Goal: Navigation & Orientation: Understand site structure

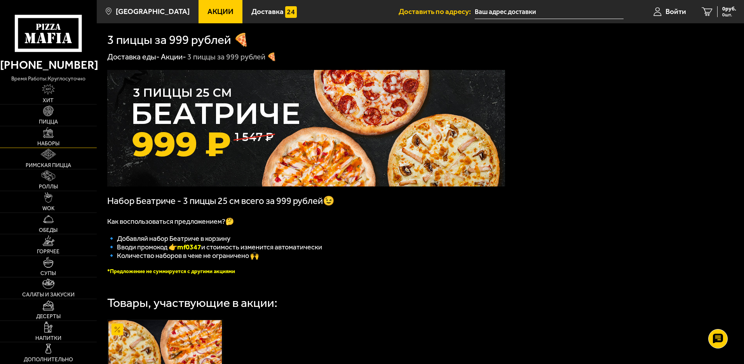
click at [51, 134] on img at bounding box center [48, 132] width 10 height 10
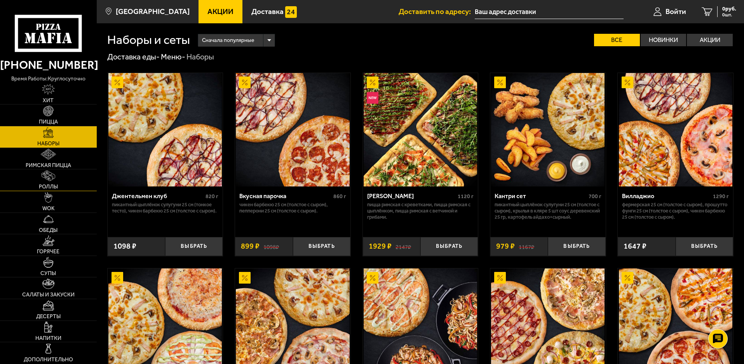
click at [50, 179] on img at bounding box center [49, 176] width 14 height 10
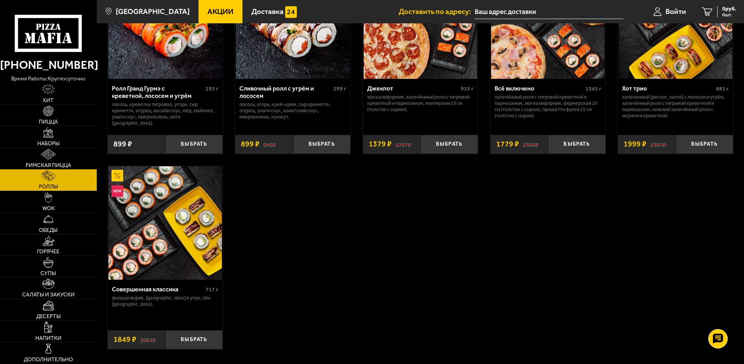
scroll to position [544, 0]
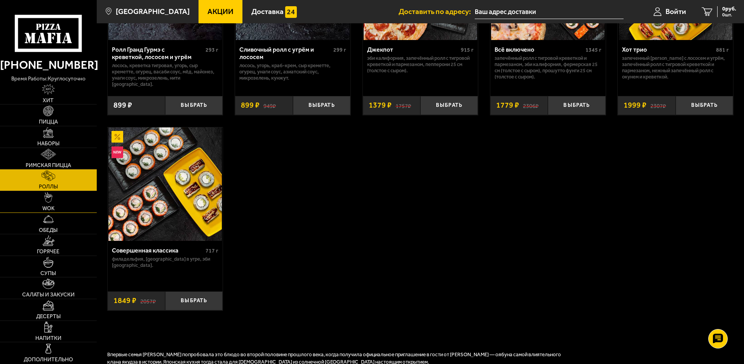
click at [59, 199] on link "WOK" at bounding box center [48, 201] width 97 height 21
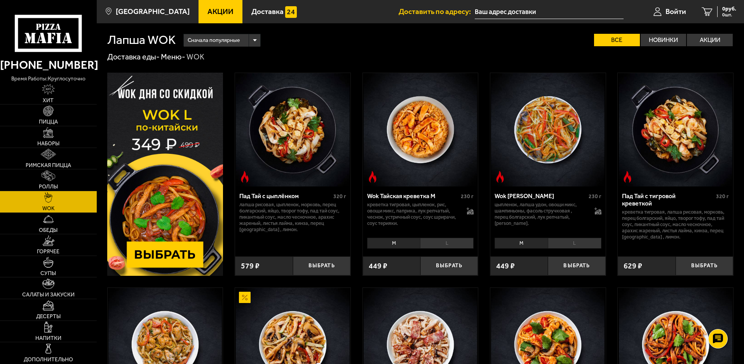
scroll to position [194, 0]
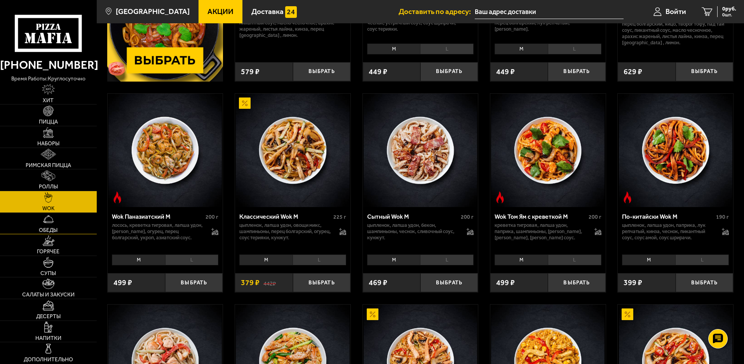
click at [54, 234] on link "Обеды" at bounding box center [48, 223] width 97 height 21
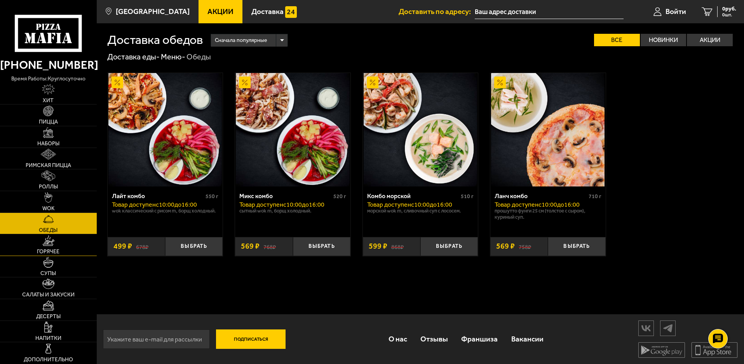
click at [54, 242] on img at bounding box center [48, 241] width 12 height 10
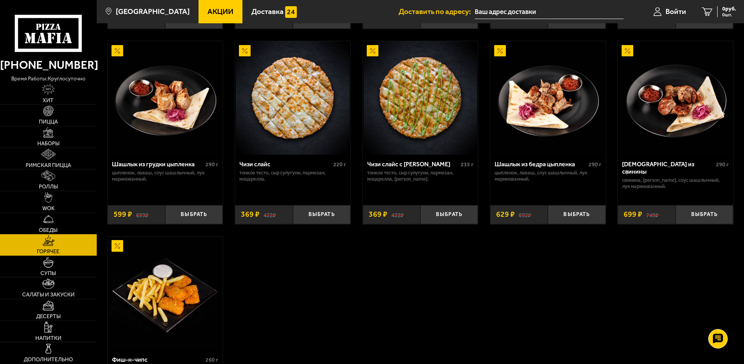
scroll to position [604, 0]
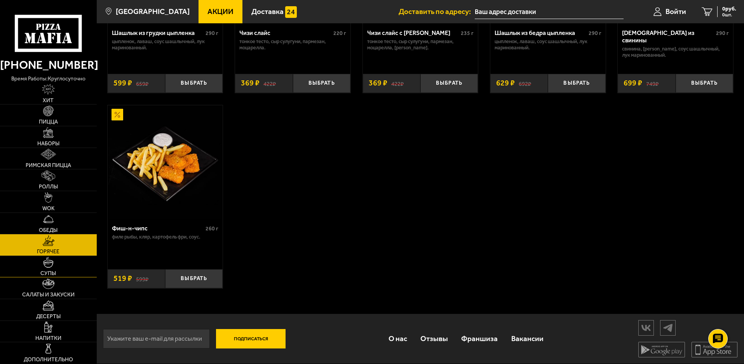
click at [64, 265] on link "Супы" at bounding box center [48, 266] width 97 height 21
